Goal: Complete application form

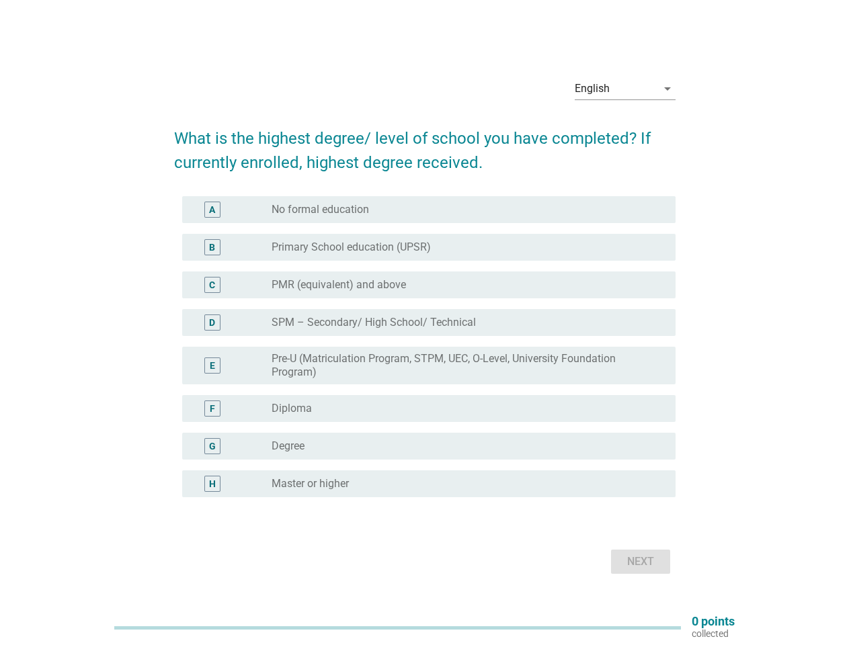
click at [425, 323] on label "SPM – Secondary/ High School/ Technical" at bounding box center [373, 322] width 204 height 13
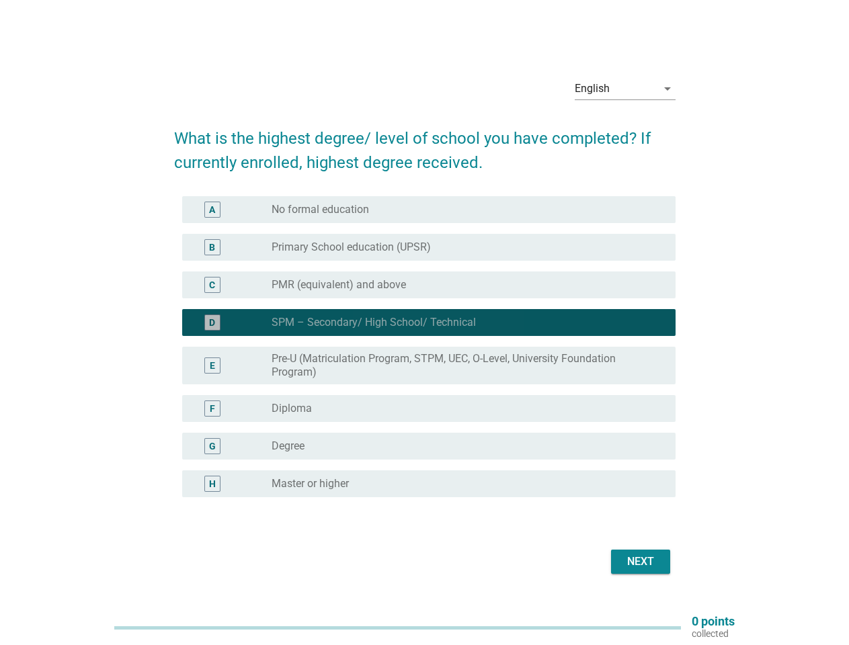
click at [625, 89] on div "English" at bounding box center [616, 89] width 82 height 22
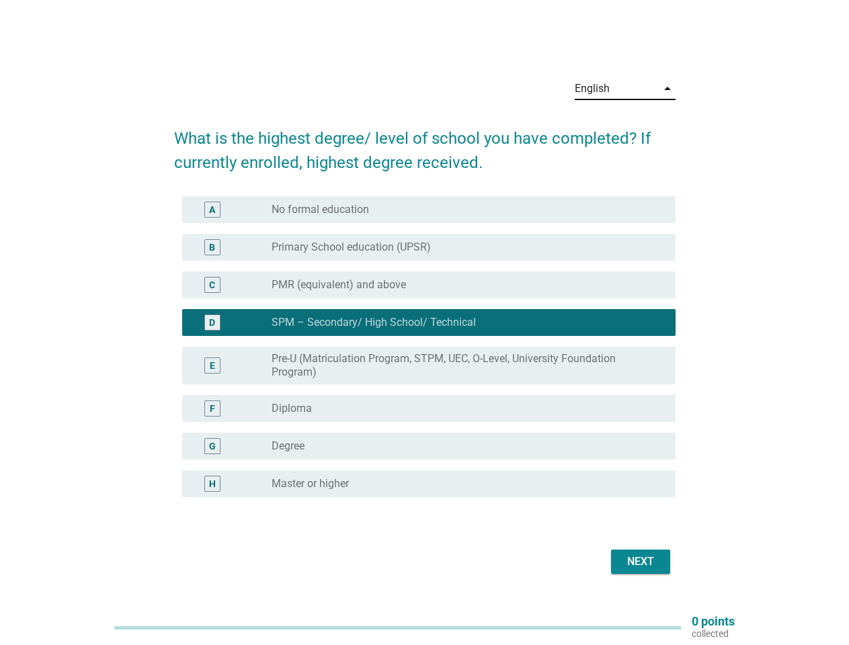
click at [425, 355] on label "Pre-U (Matriculation Program, STPM, UEC, O-Level, University Foundation Program)" at bounding box center [462, 365] width 382 height 27
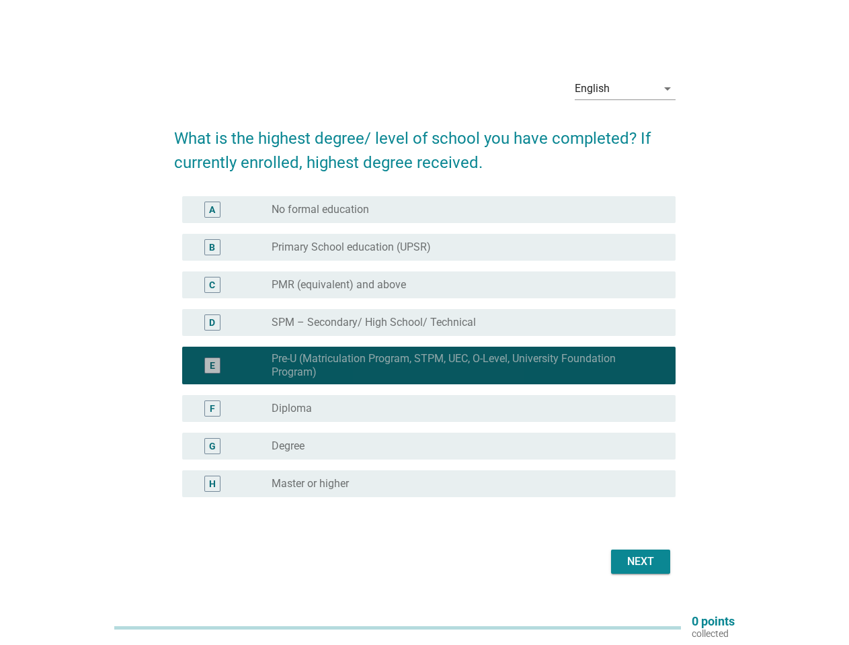
click at [425, 347] on div "E radio_button_checked Pre-U (Matriculation Program, STPM, UEC, O-Level, Univer…" at bounding box center [428, 366] width 493 height 38
click at [429, 210] on div "radio_button_unchecked No formal education" at bounding box center [462, 209] width 382 height 13
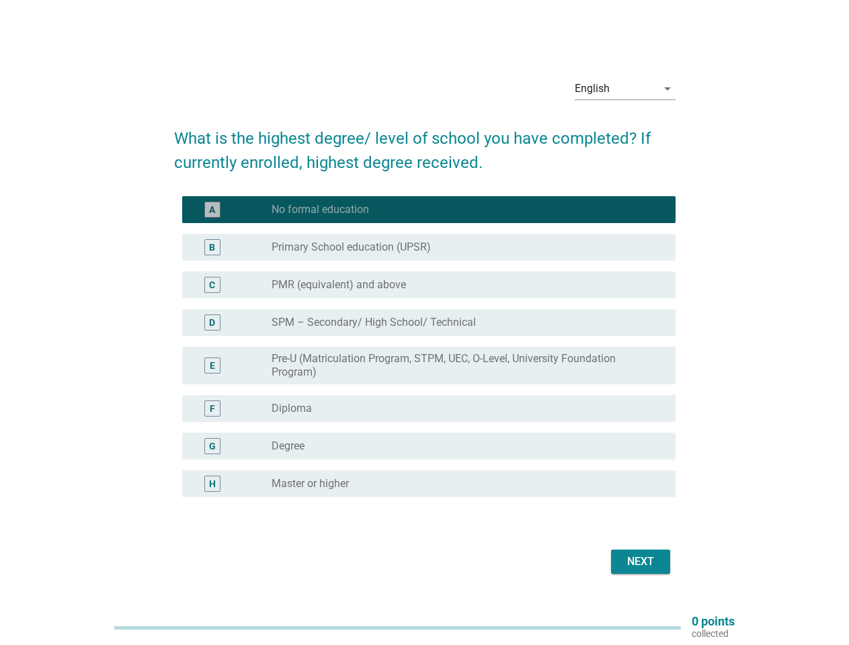
click at [320, 210] on label "No formal education" at bounding box center [319, 209] width 97 height 13
click at [429, 247] on label "Primary School education (UPSR)" at bounding box center [350, 247] width 159 height 13
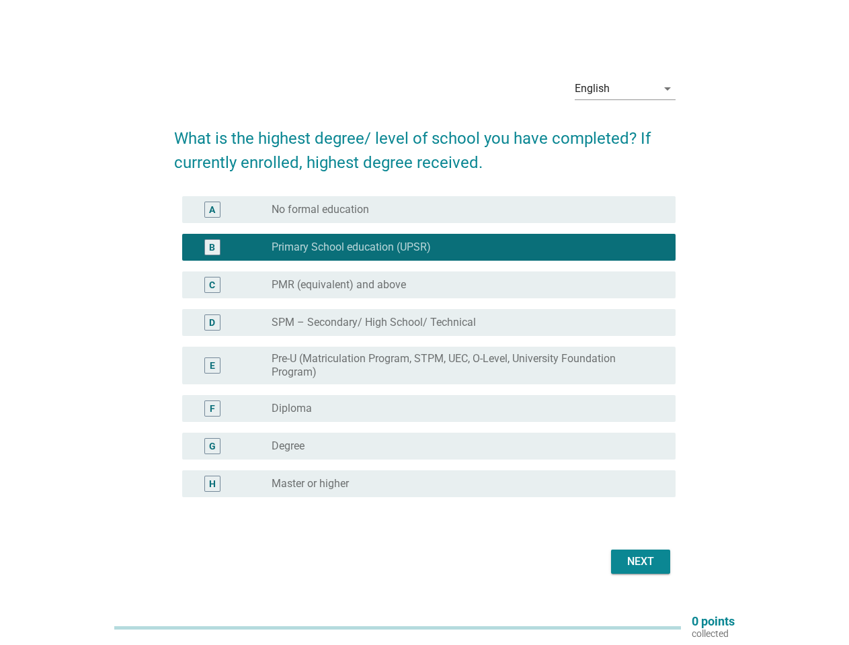
click at [351, 247] on label "Primary School education (UPSR)" at bounding box center [350, 247] width 159 height 13
click at [429, 285] on div "radio_button_unchecked PMR (equivalent) and above" at bounding box center [462, 284] width 382 height 13
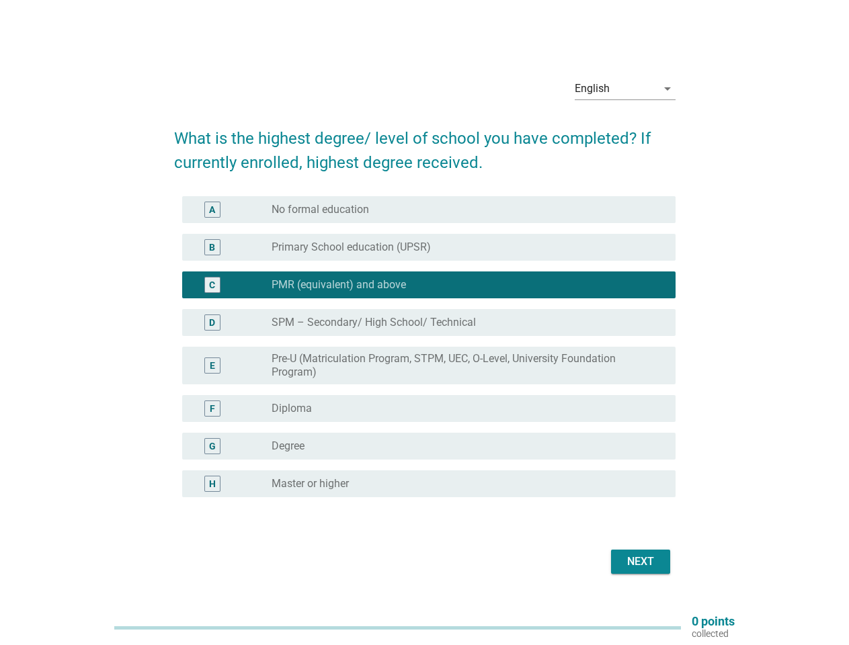
click at [339, 285] on label "PMR (equivalent) and above" at bounding box center [338, 284] width 134 height 13
